Goal: Transaction & Acquisition: Purchase product/service

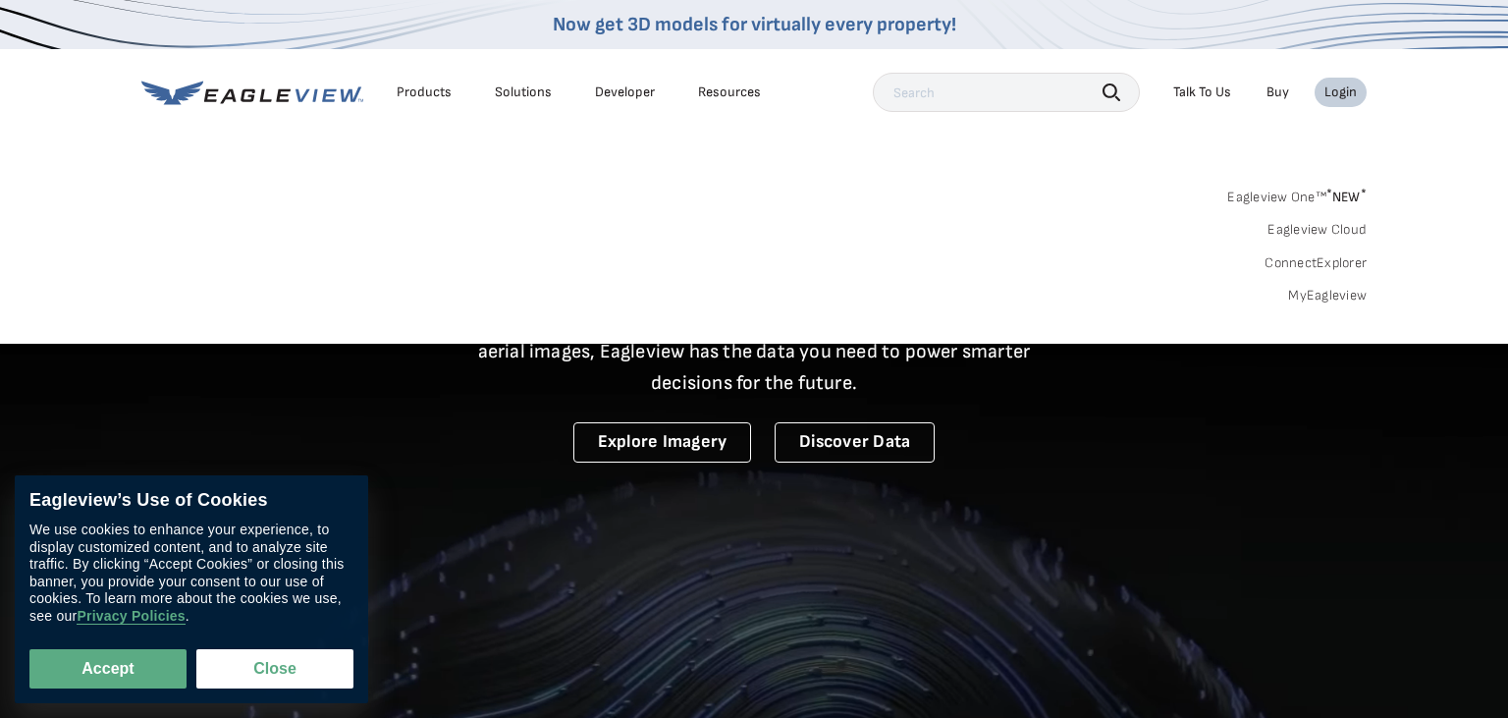
click at [1329, 293] on link "MyEagleview" at bounding box center [1327, 296] width 79 height 18
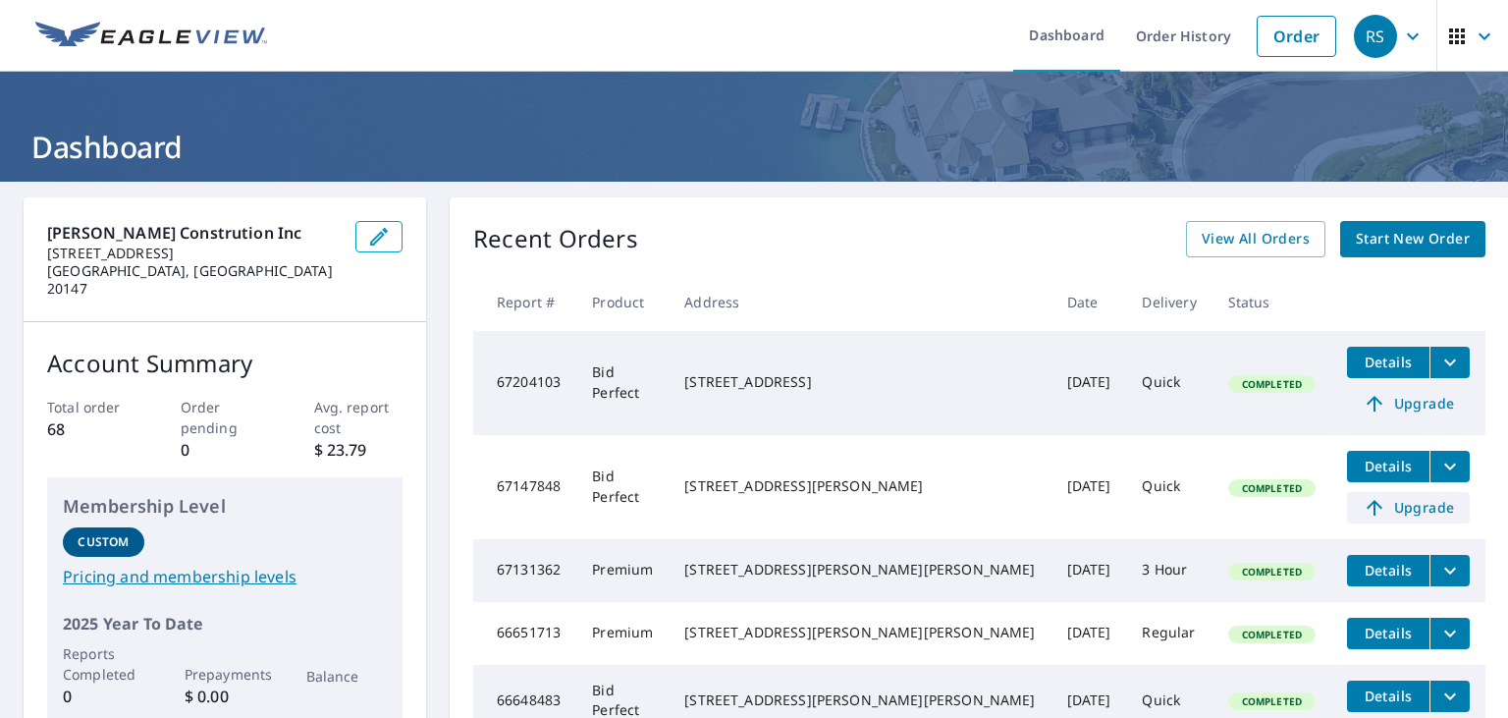
click at [1378, 509] on span "Upgrade" at bounding box center [1408, 508] width 99 height 24
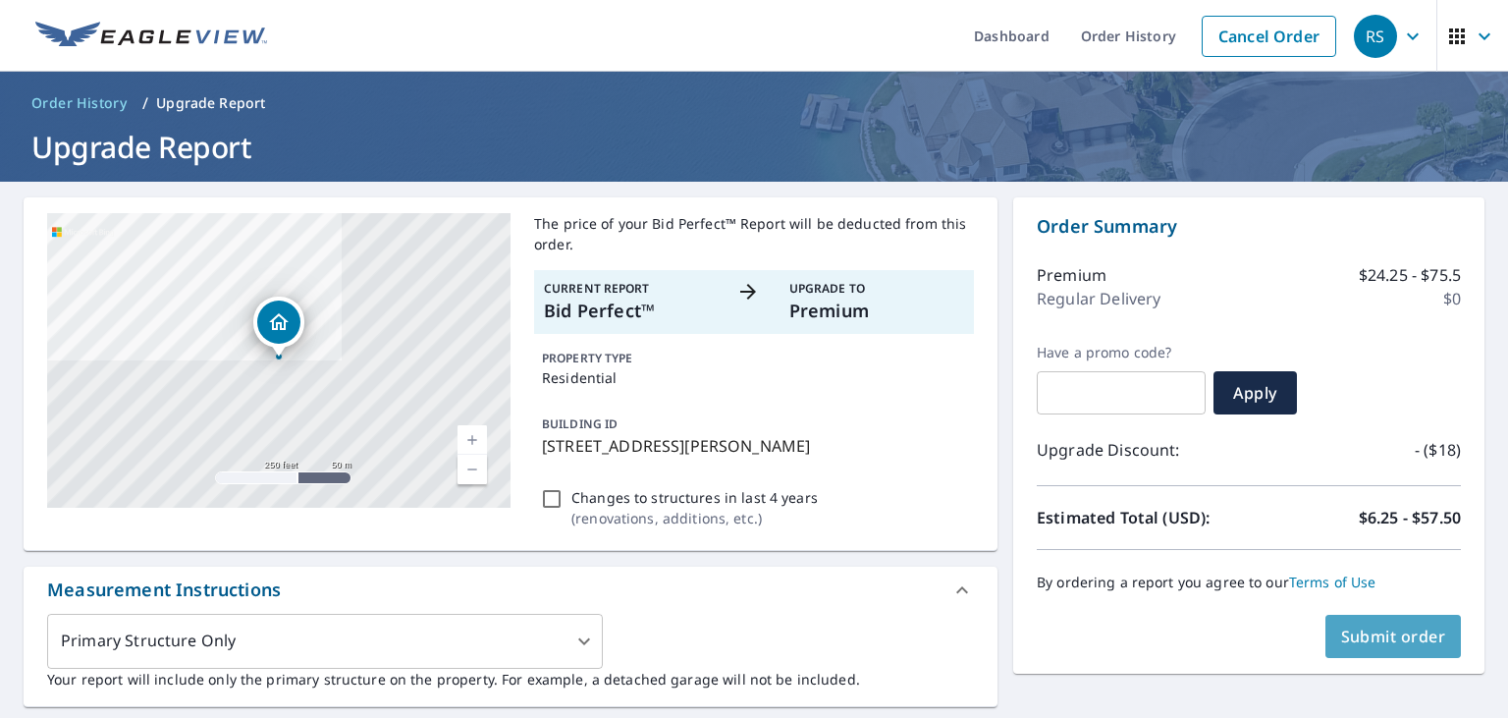
click at [1385, 628] on span "Submit order" at bounding box center [1393, 636] width 105 height 22
